Goal: Task Accomplishment & Management: Complete application form

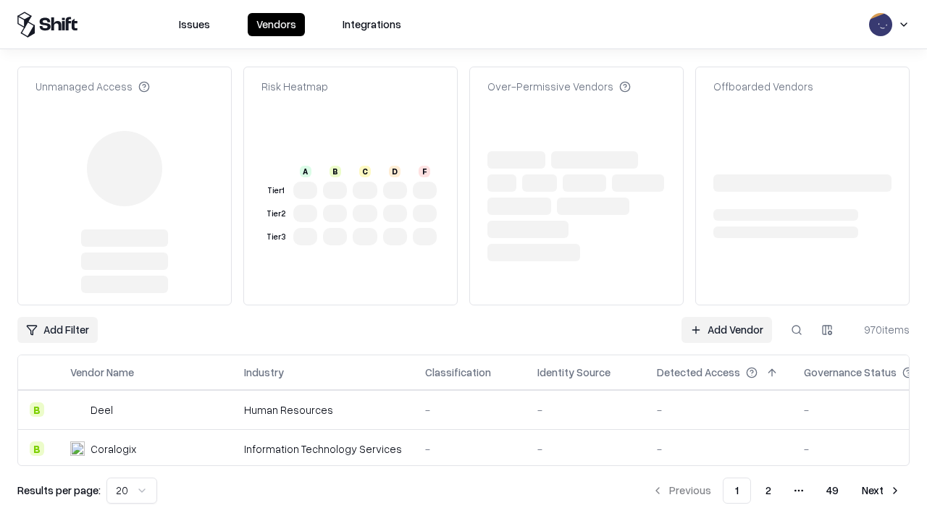
click at [726, 317] on link "Add Vendor" at bounding box center [726, 330] width 91 height 26
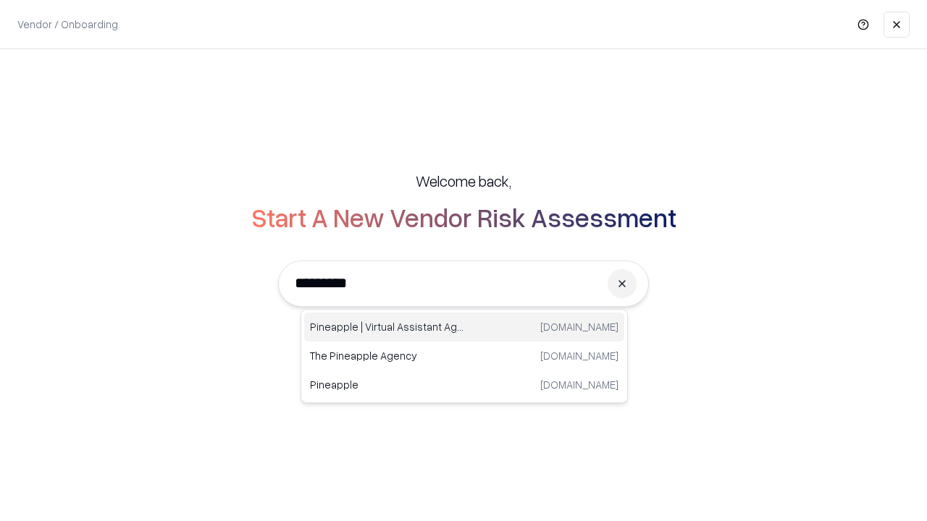
click at [464, 327] on div "Pineapple | Virtual Assistant Agency [DOMAIN_NAME]" at bounding box center [464, 327] width 320 height 29
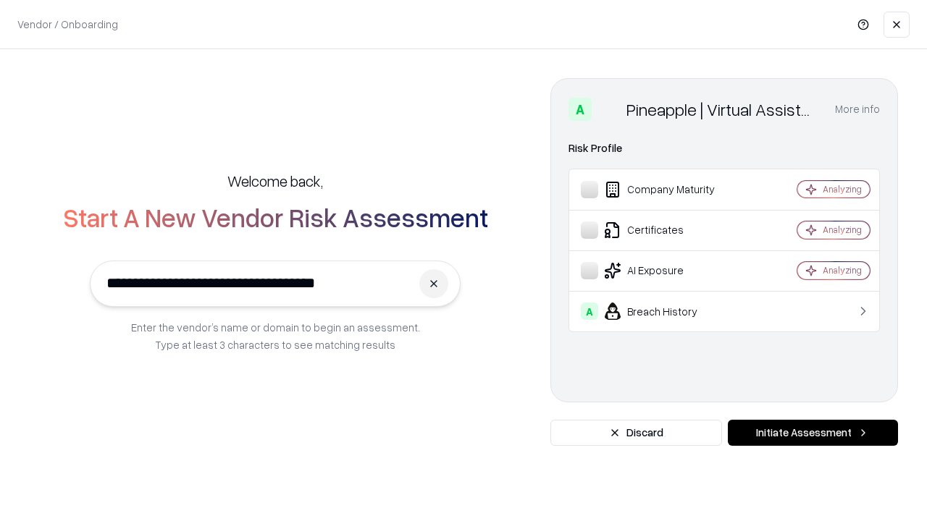
type input "**********"
click at [813, 433] on button "Initiate Assessment" at bounding box center [813, 433] width 170 height 26
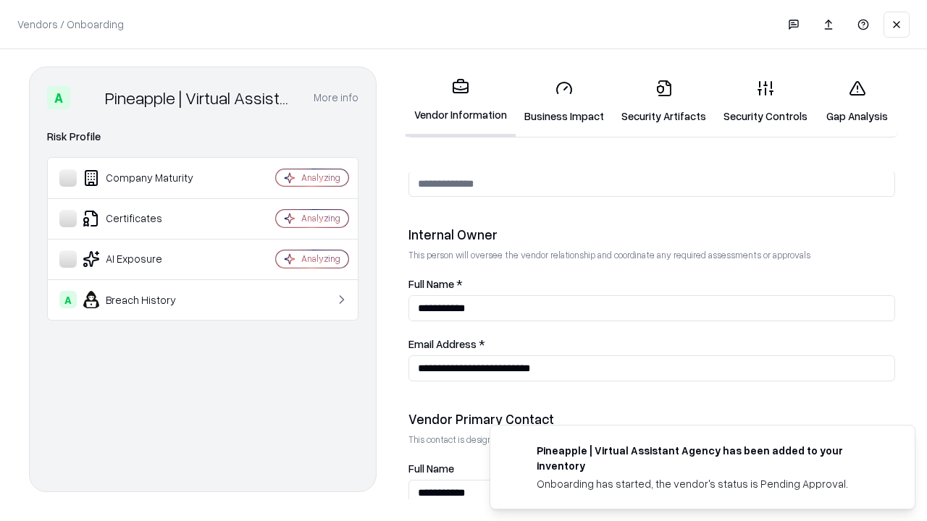
scroll to position [750, 0]
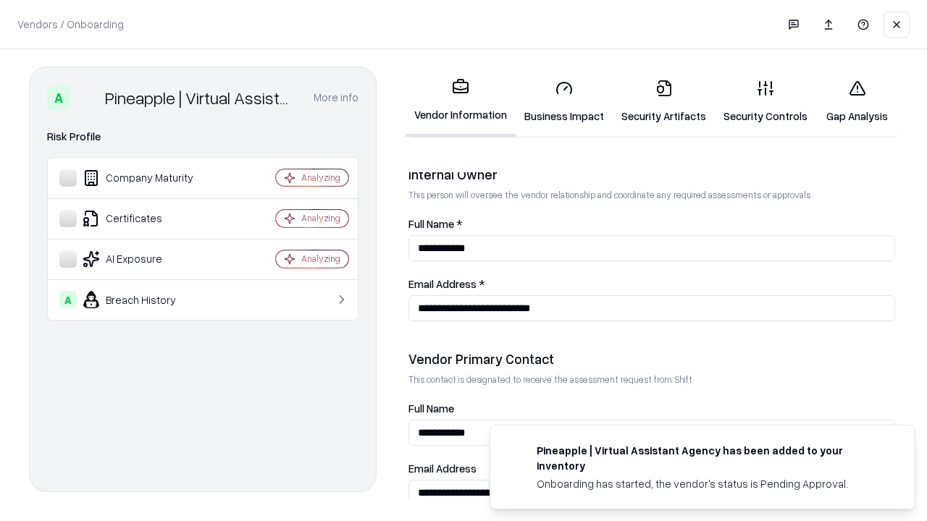
click at [564, 101] on link "Business Impact" at bounding box center [564, 101] width 97 height 67
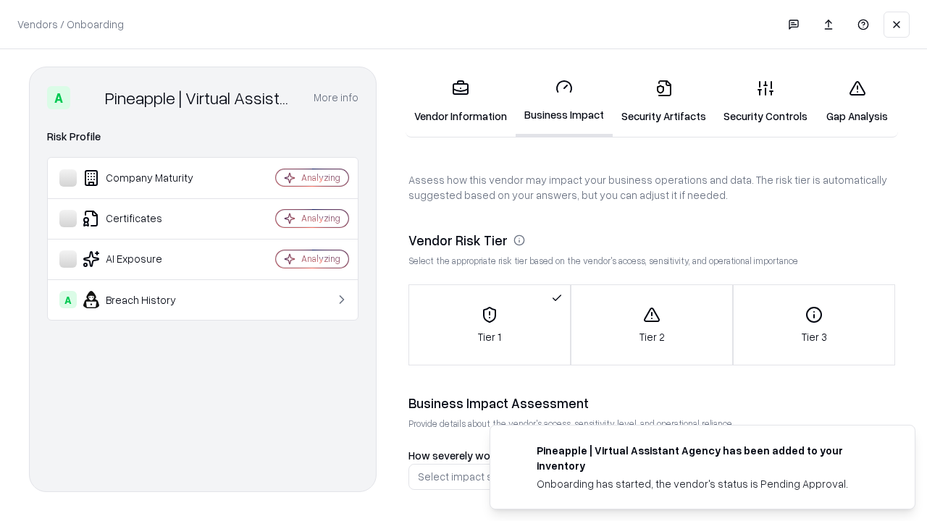
click at [857, 101] on link "Gap Analysis" at bounding box center [857, 101] width 82 height 67
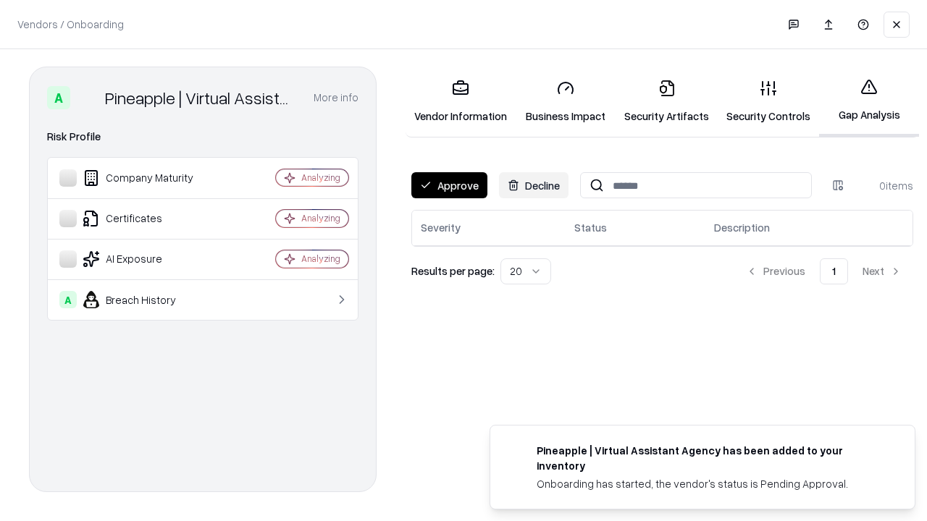
click at [449, 185] on button "Approve" at bounding box center [449, 185] width 76 height 26
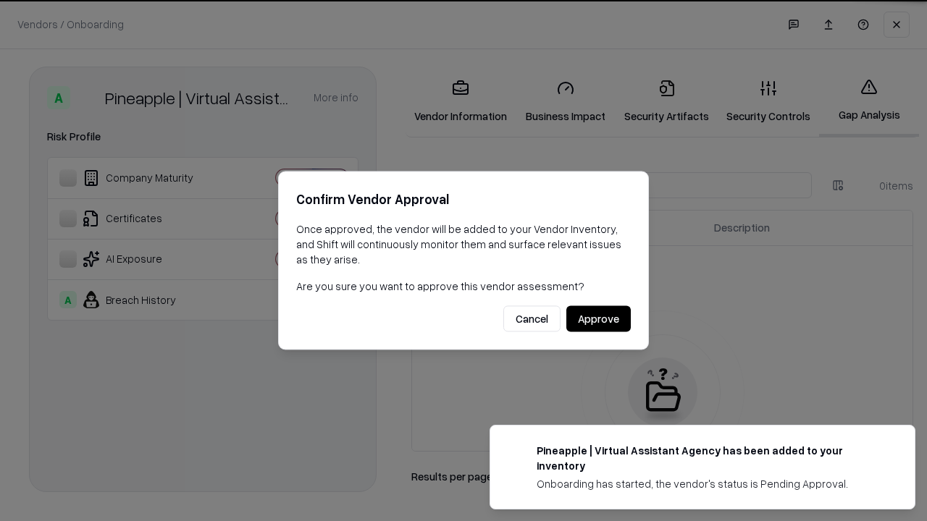
click at [598, 319] on button "Approve" at bounding box center [598, 319] width 64 height 26
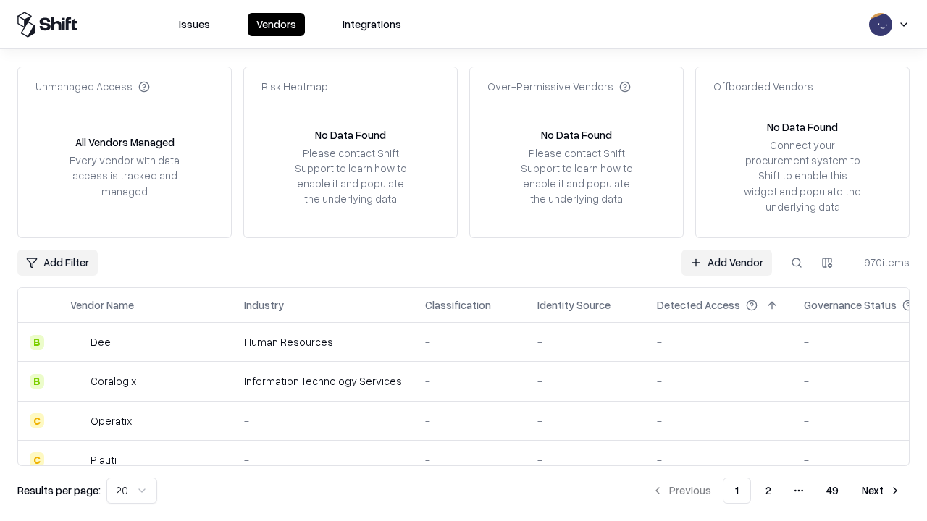
type input "**********"
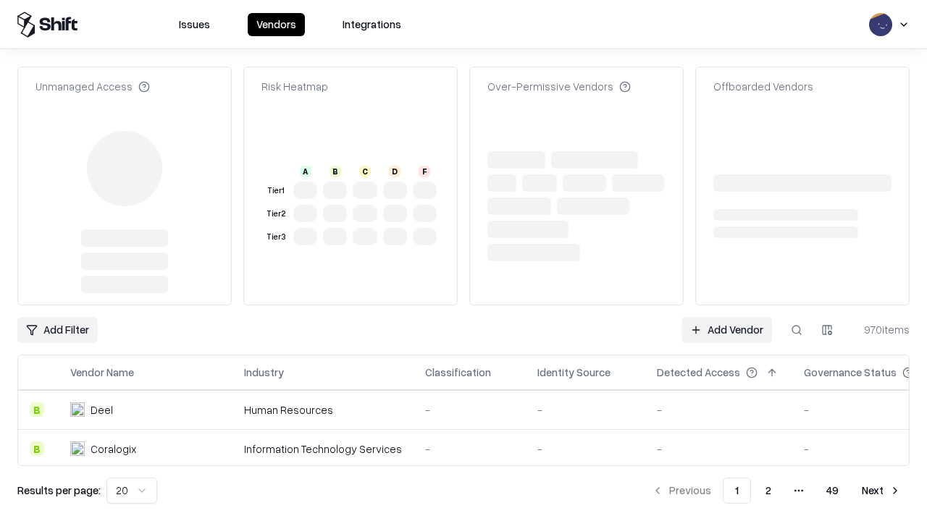
click at [726, 317] on link "Add Vendor" at bounding box center [726, 330] width 91 height 26
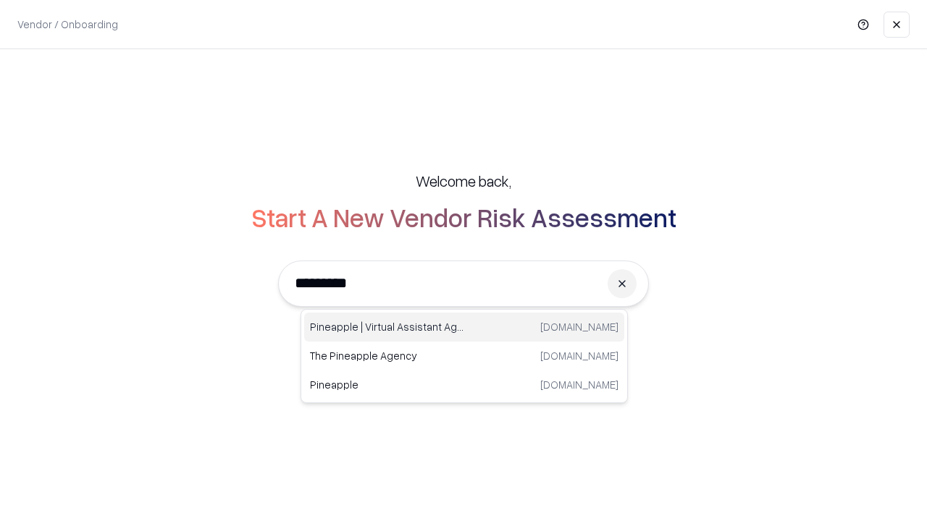
click at [464, 327] on div "Pineapple | Virtual Assistant Agency [DOMAIN_NAME]" at bounding box center [464, 327] width 320 height 29
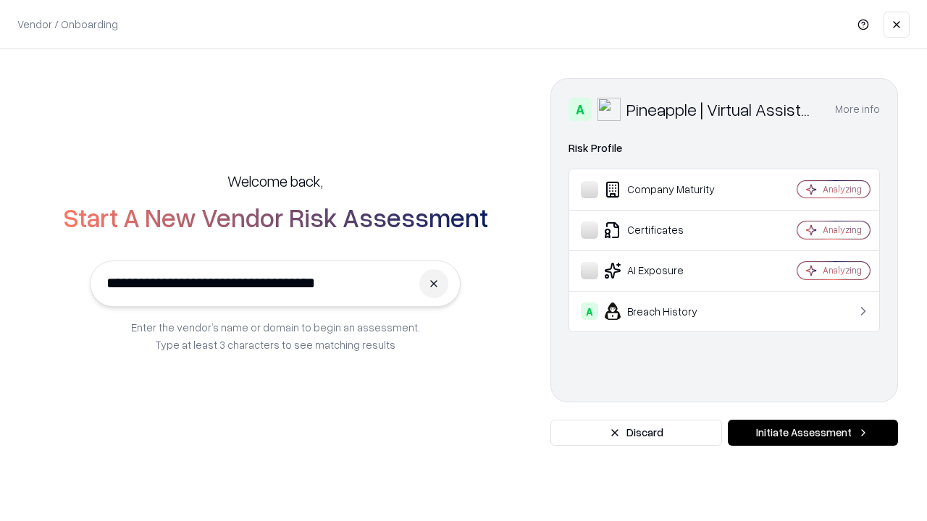
type input "**********"
click at [813, 433] on button "Initiate Assessment" at bounding box center [813, 433] width 170 height 26
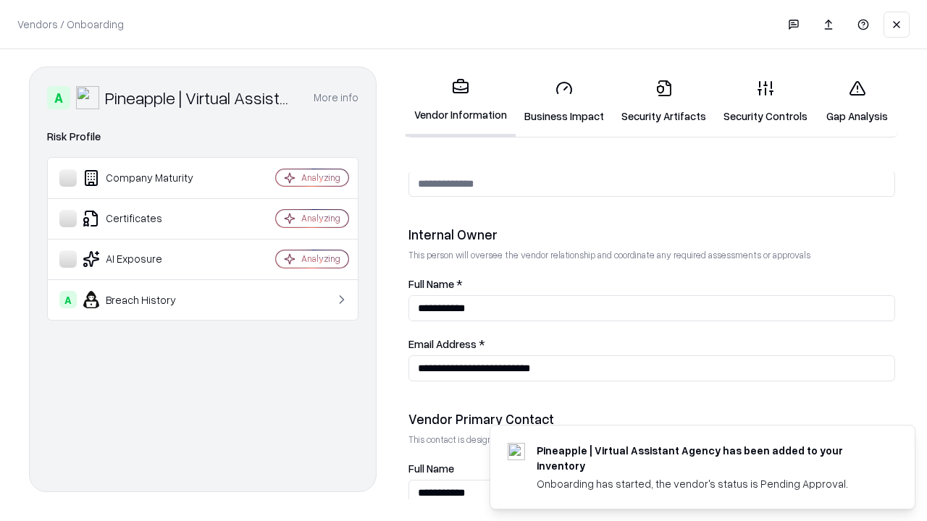
scroll to position [750, 0]
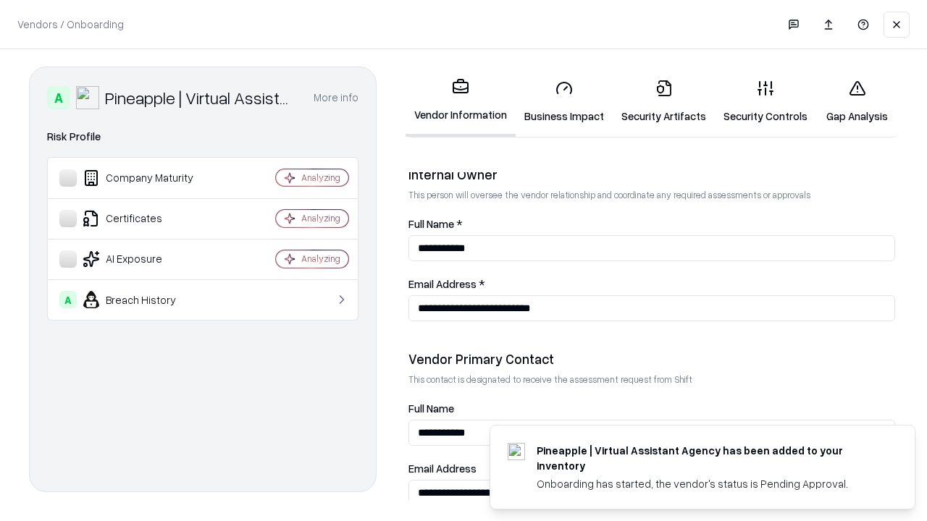
click at [857, 101] on link "Gap Analysis" at bounding box center [857, 101] width 82 height 67
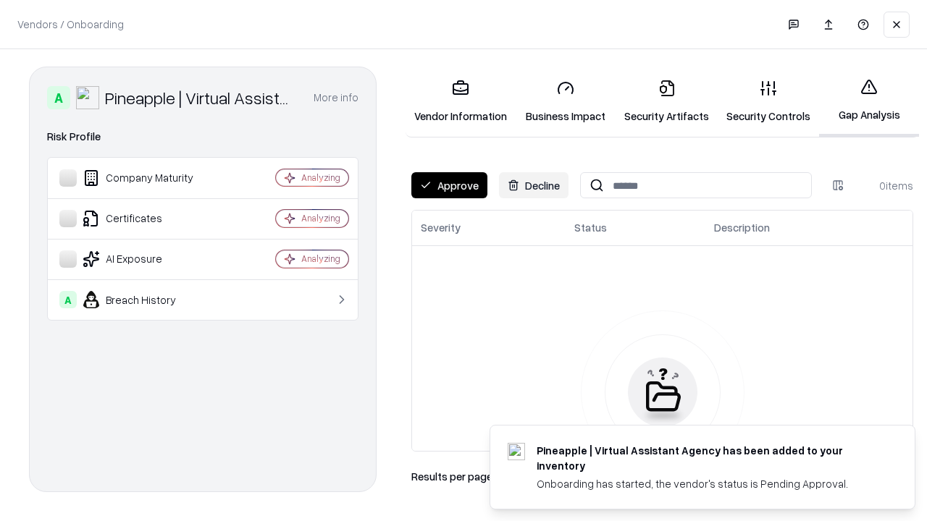
click at [449, 185] on button "Approve" at bounding box center [449, 185] width 76 height 26
